Goal: Navigation & Orientation: Find specific page/section

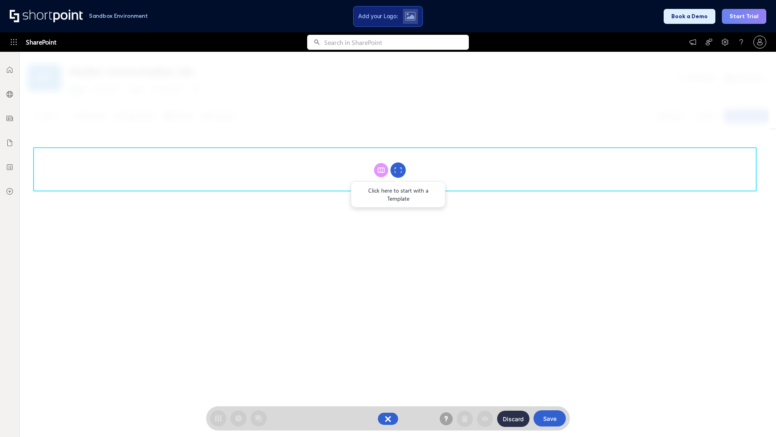
click at [398, 170] on circle at bounding box center [398, 170] width 15 height 15
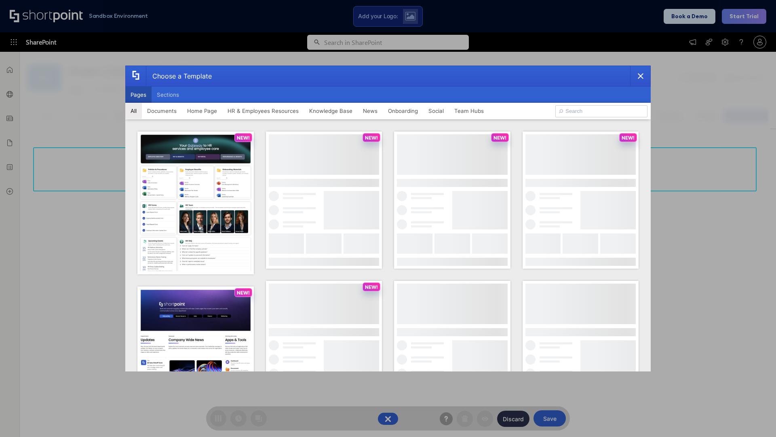
click at [138, 95] on button "Pages" at bounding box center [138, 95] width 26 height 16
type input "Knowledge Portal 4"
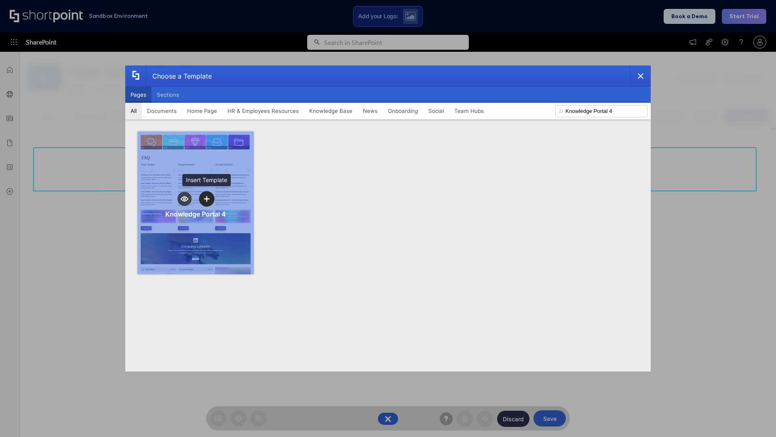
click at [207, 199] on icon "template selector" at bounding box center [207, 199] width 6 height 6
